Goal: Task Accomplishment & Management: Use online tool/utility

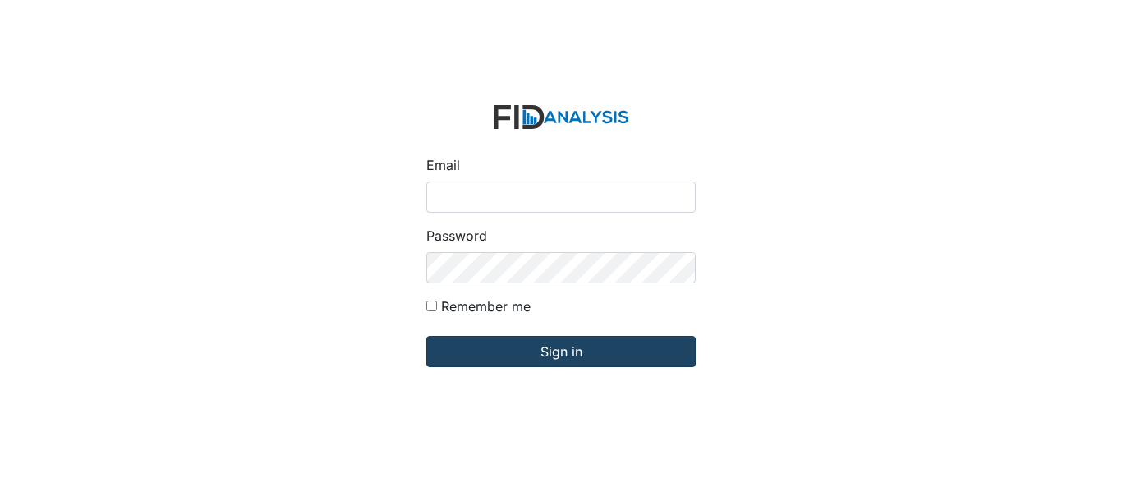
type input "[EMAIL_ADDRESS][PERSON_NAME][DOMAIN_NAME]"
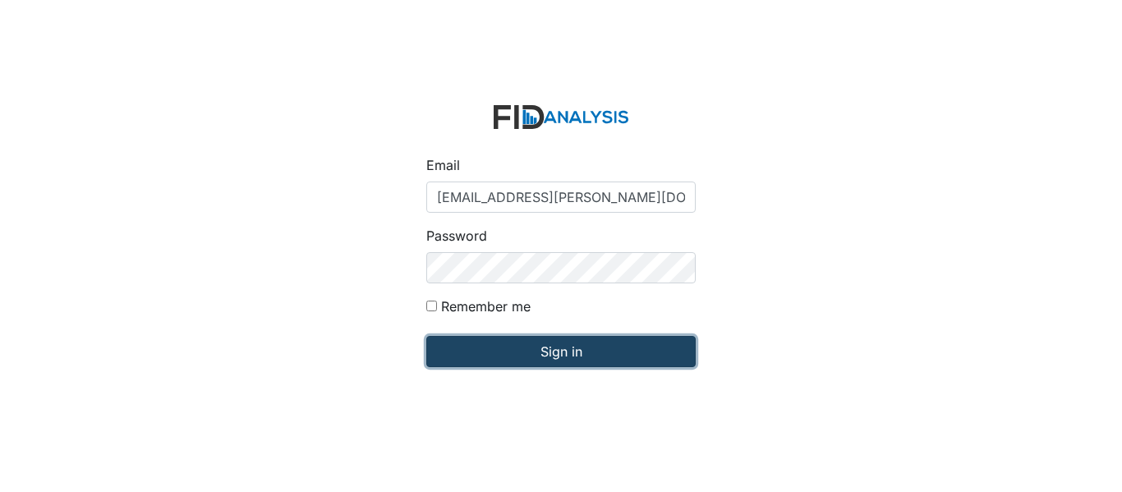
click at [583, 351] on input "Sign in" at bounding box center [560, 351] width 269 height 31
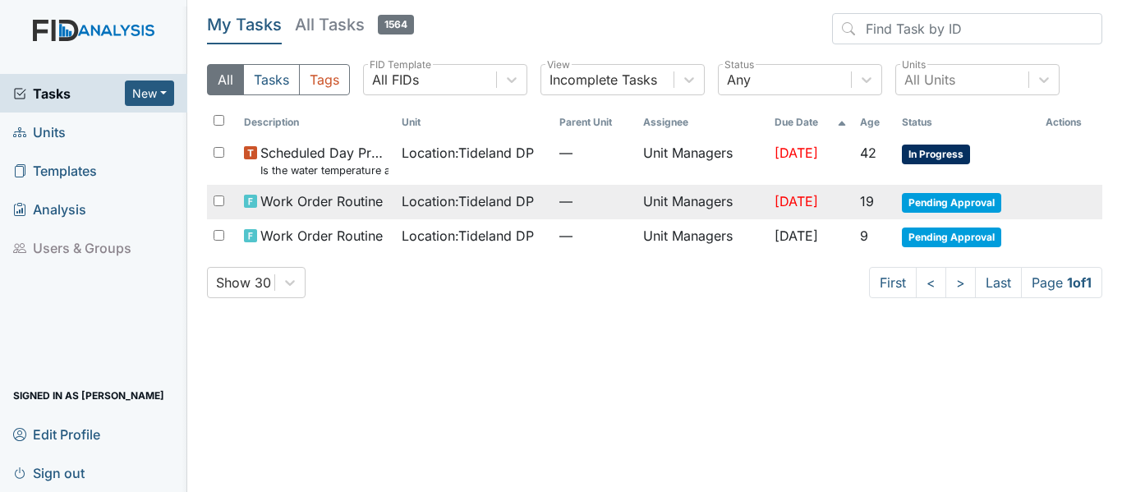
click at [499, 194] on span "Location : Tideland DP" at bounding box center [468, 201] width 132 height 20
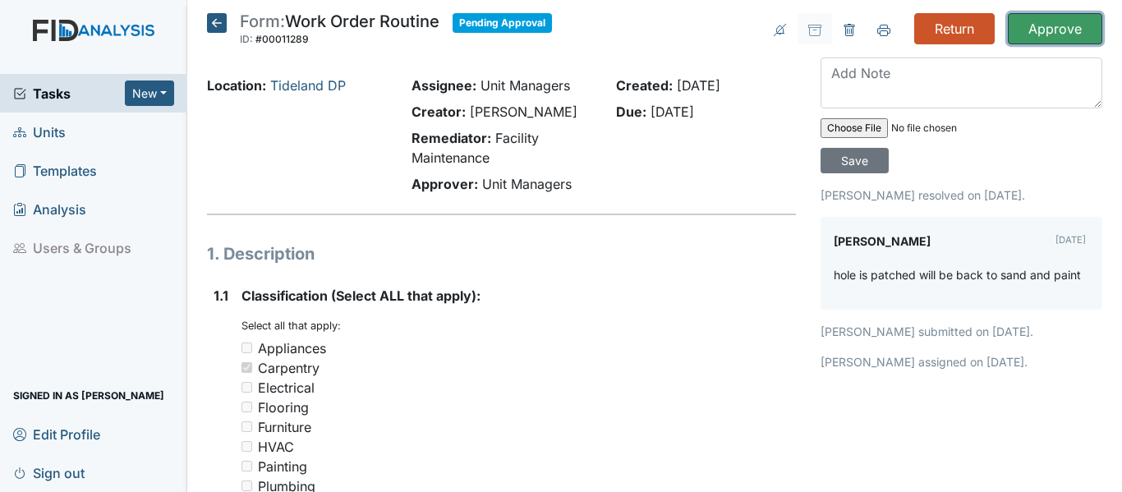
click at [1061, 30] on input "Approve" at bounding box center [1055, 28] width 94 height 31
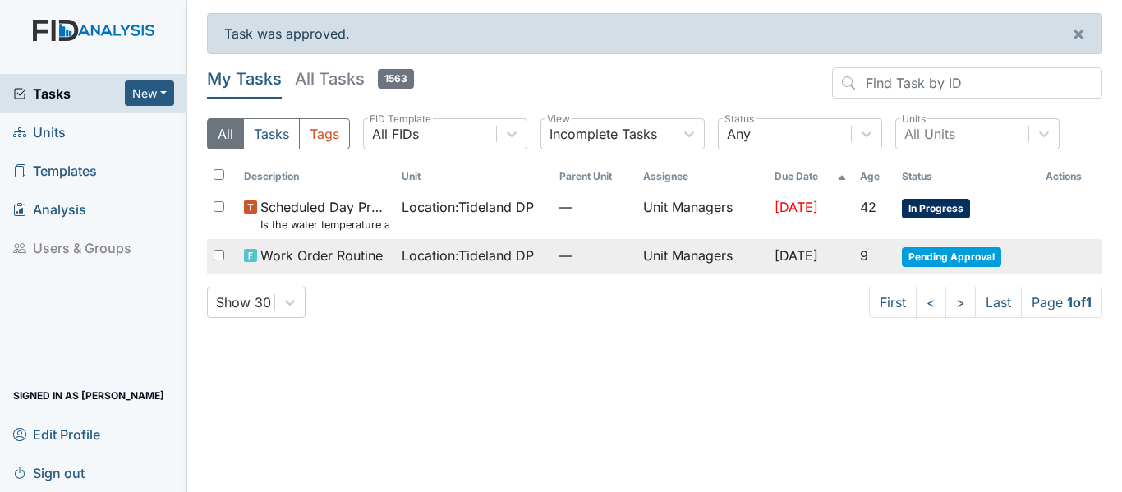
click at [768, 266] on td "[DATE]" at bounding box center [810, 256] width 85 height 35
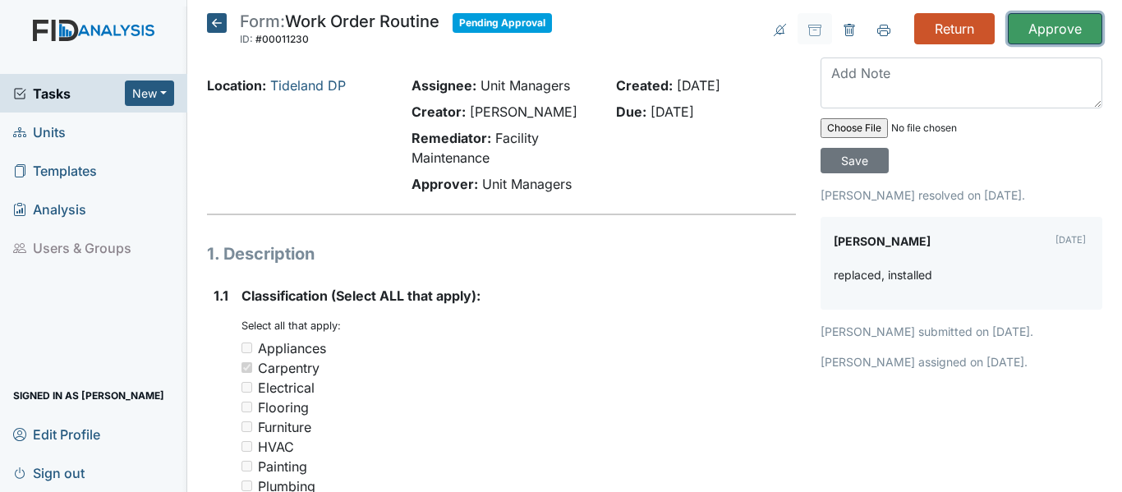
click at [1061, 37] on input "Approve" at bounding box center [1055, 28] width 94 height 31
